Goal: Task Accomplishment & Management: Manage account settings

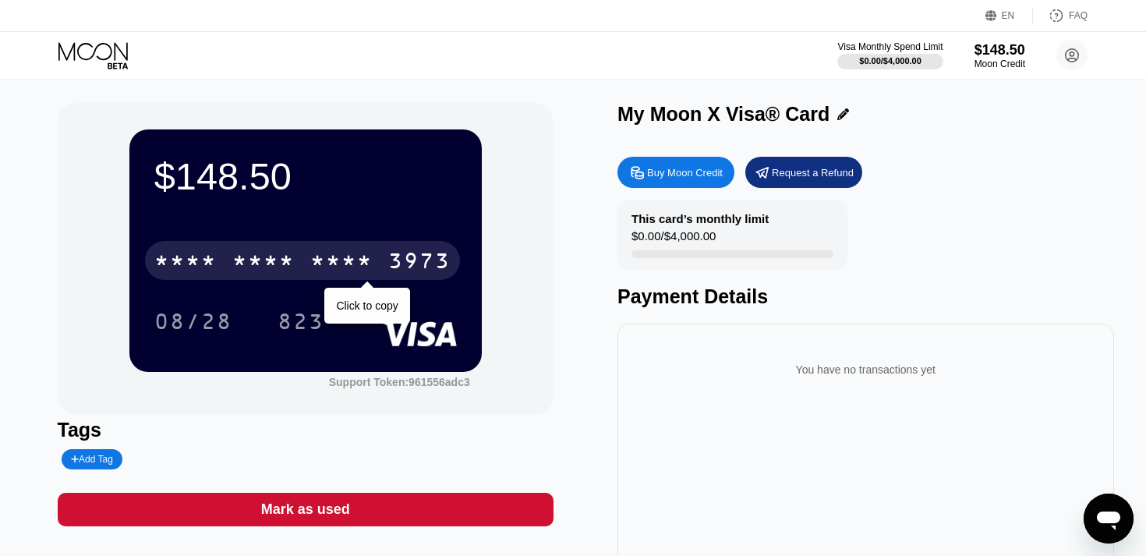
click at [403, 265] on div "3973" at bounding box center [419, 262] width 62 height 25
click at [409, 264] on div "3973" at bounding box center [419, 262] width 62 height 25
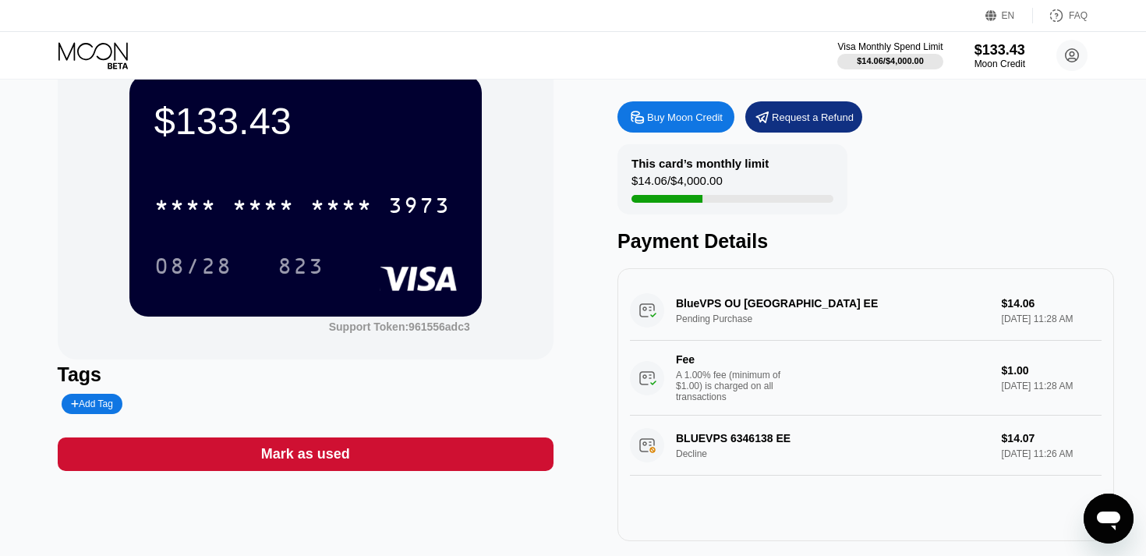
scroll to position [61, 0]
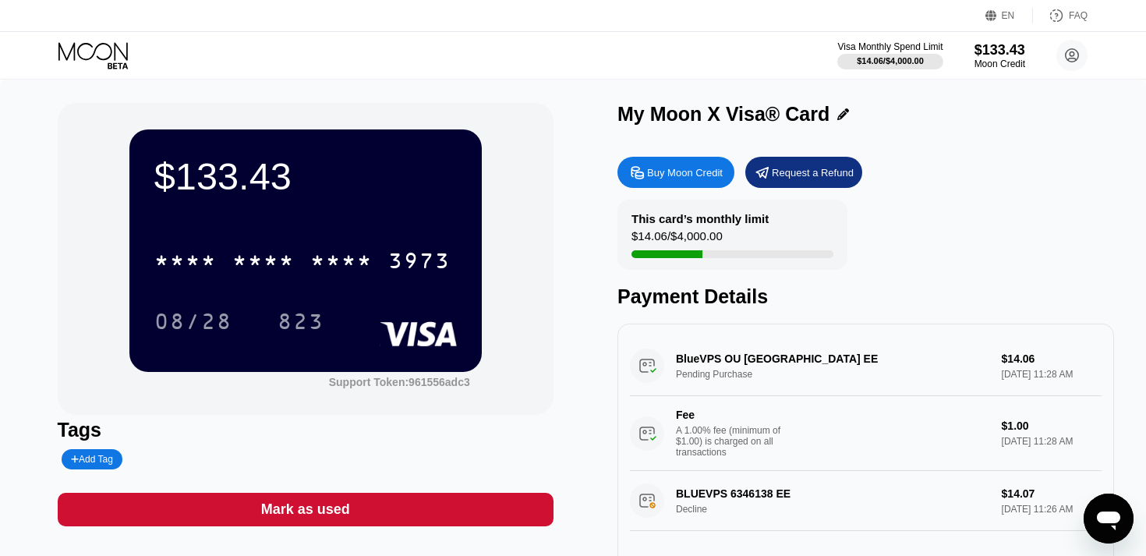
scroll to position [3, 0]
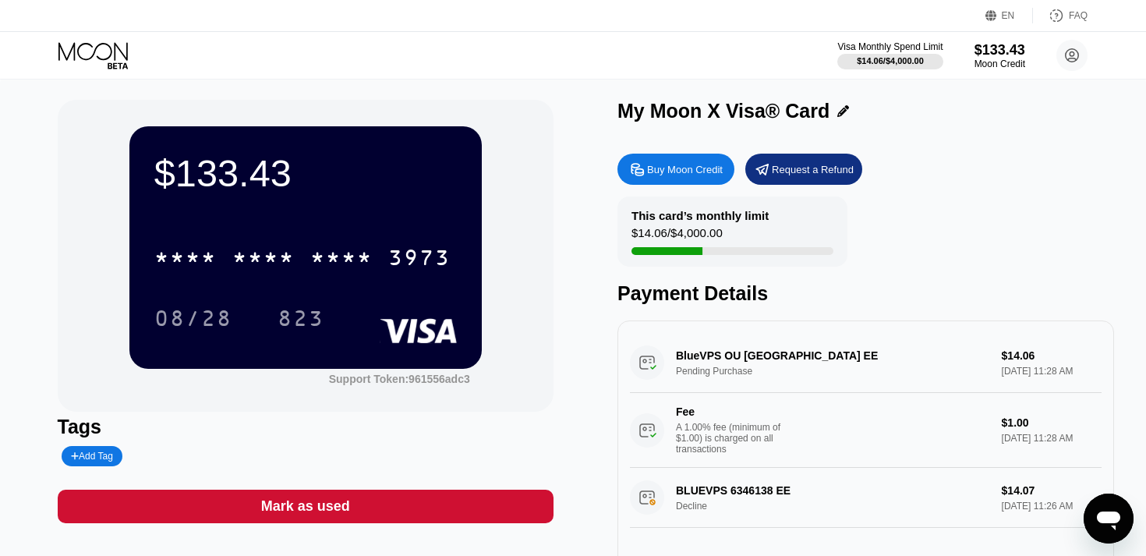
click at [772, 168] on div "Request a Refund" at bounding box center [813, 169] width 82 height 13
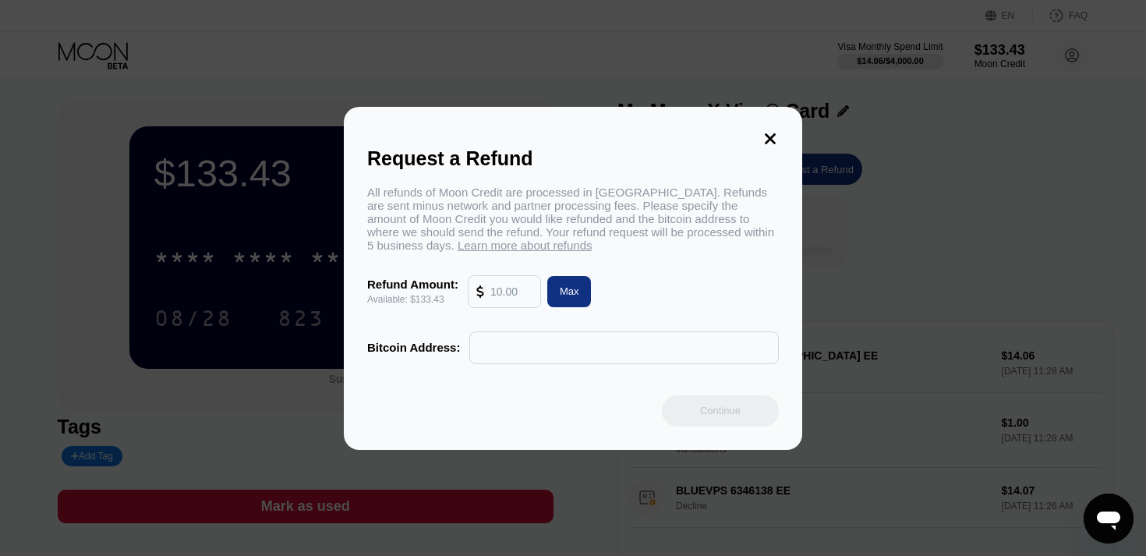
drag, startPoint x: 468, startPoint y: 194, endPoint x: 577, endPoint y: 219, distance: 112.0
click at [577, 219] on div "All refunds of Moon Credit are processed in Bitcoin. Refunds are sent minus net…" at bounding box center [573, 219] width 412 height 66
click at [772, 136] on icon at bounding box center [770, 138] width 17 height 17
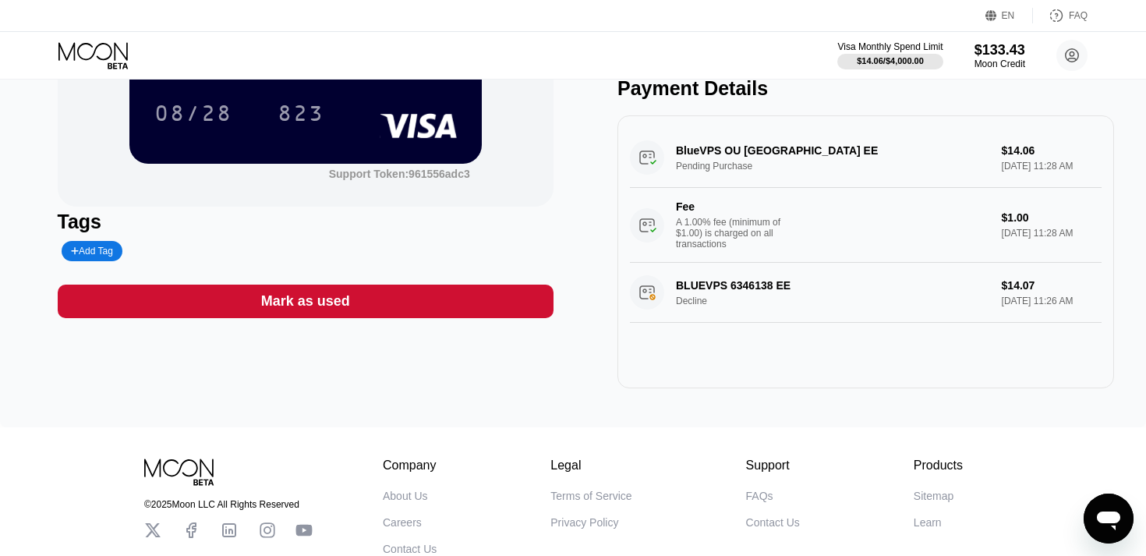
scroll to position [0, 0]
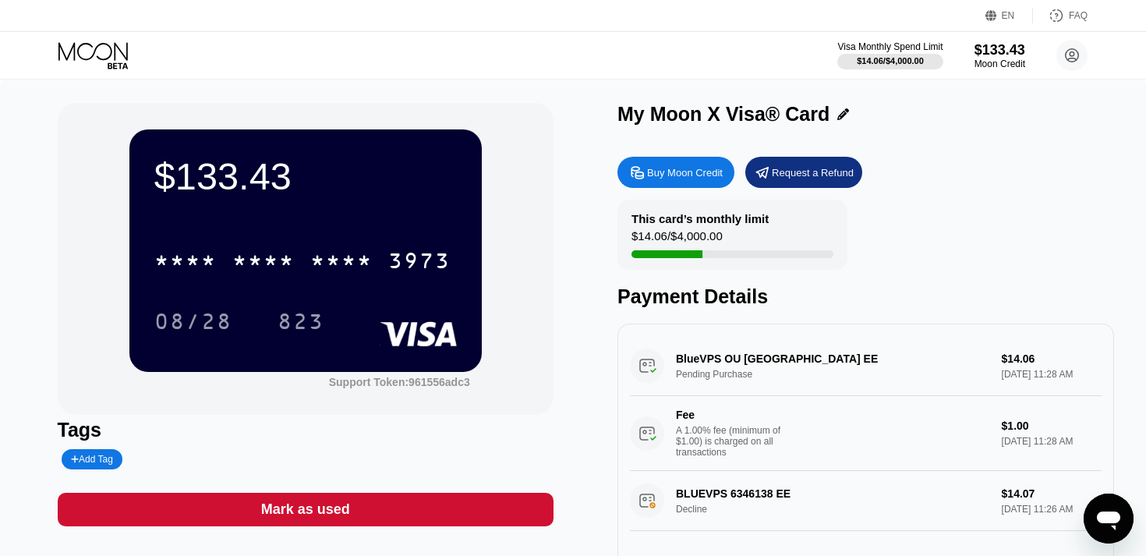
click at [750, 360] on div "BlueVPS OU Tallinn EE Pending Purchase $14.06 Sep 22, 2025 11:28 AM Fee A 1.00%…" at bounding box center [866, 403] width 472 height 135
click at [697, 432] on div "A 1.00% fee (minimum of $1.00) is charged on all transactions" at bounding box center [734, 441] width 117 height 33
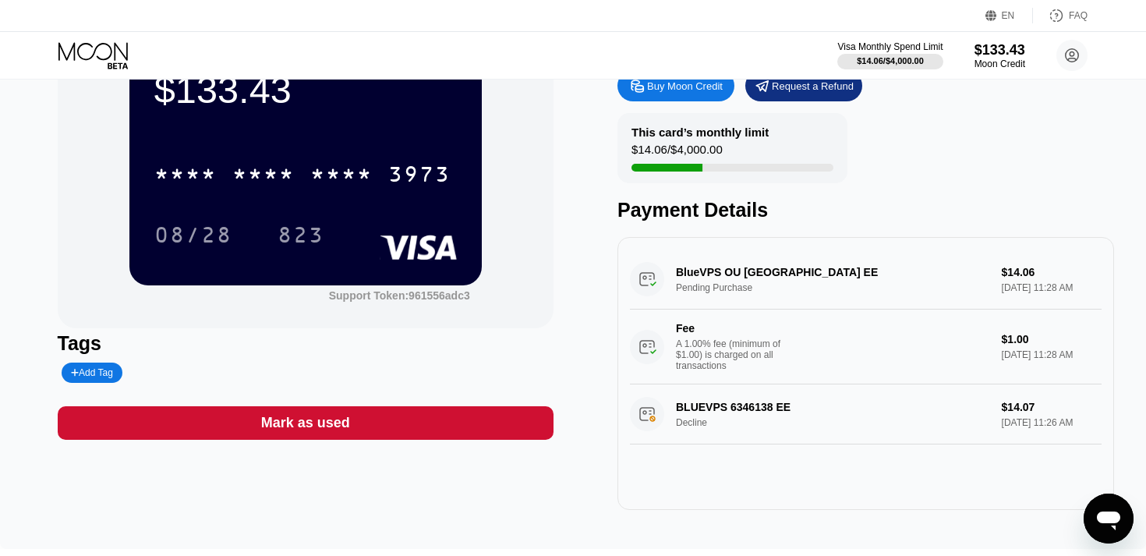
scroll to position [87, 0]
